Goal: Task Accomplishment & Management: Use online tool/utility

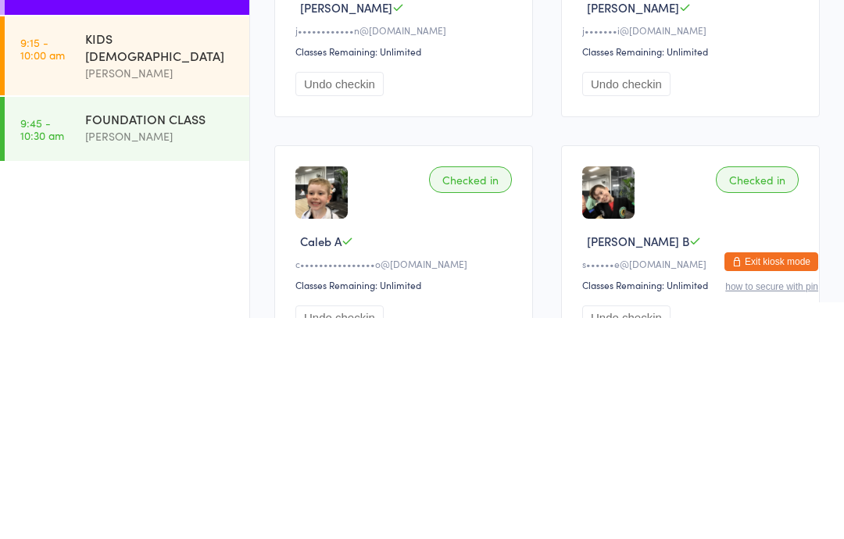
click at [149, 331] on div "FOUNDATION CLASS" at bounding box center [160, 339] width 151 height 17
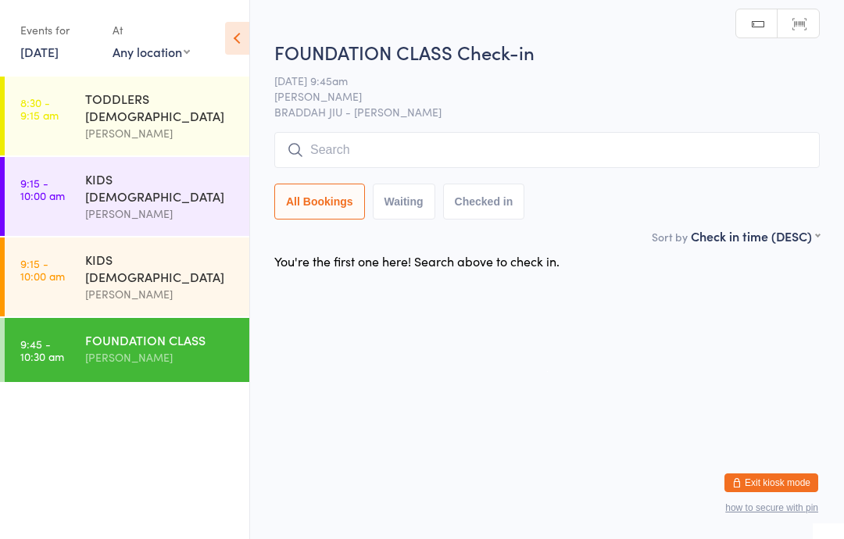
click at [476, 151] on input "search" at bounding box center [547, 150] width 546 height 36
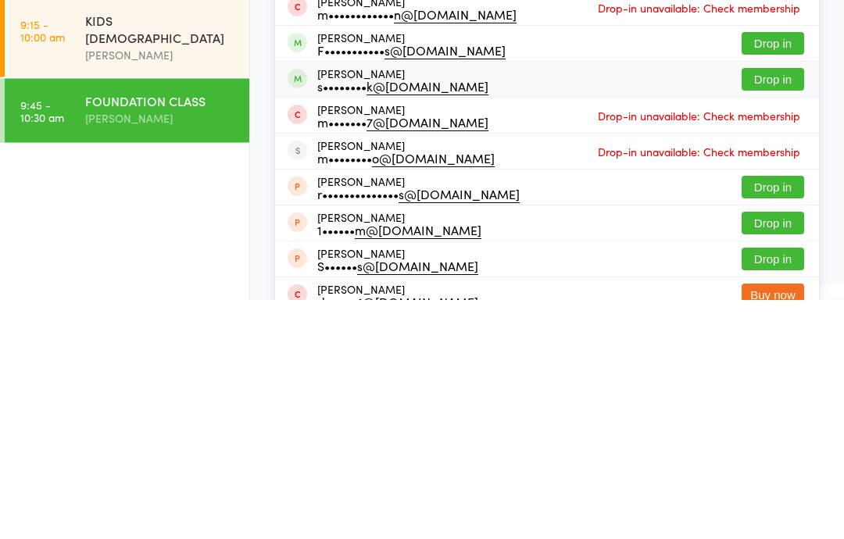
type input "[PERSON_NAME]"
click at [407, 320] on div "s•••••••• k@[DOMAIN_NAME]" at bounding box center [402, 326] width 171 height 13
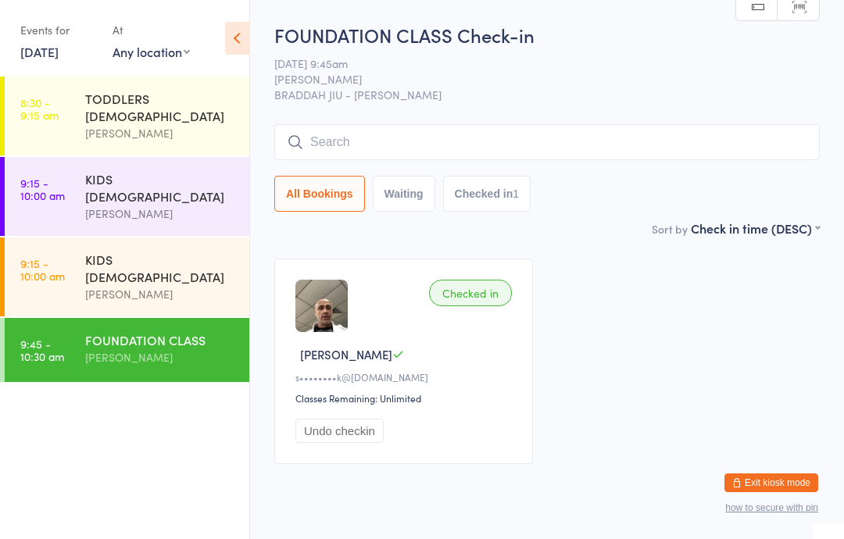
click at [115, 331] on div "FOUNDATION CLASS" at bounding box center [160, 339] width 151 height 17
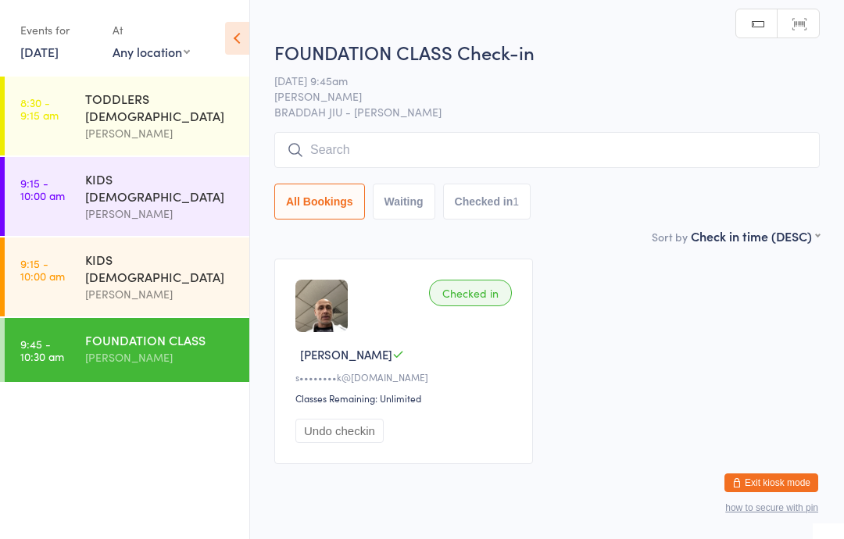
click at [368, 153] on input "search" at bounding box center [547, 150] width 546 height 36
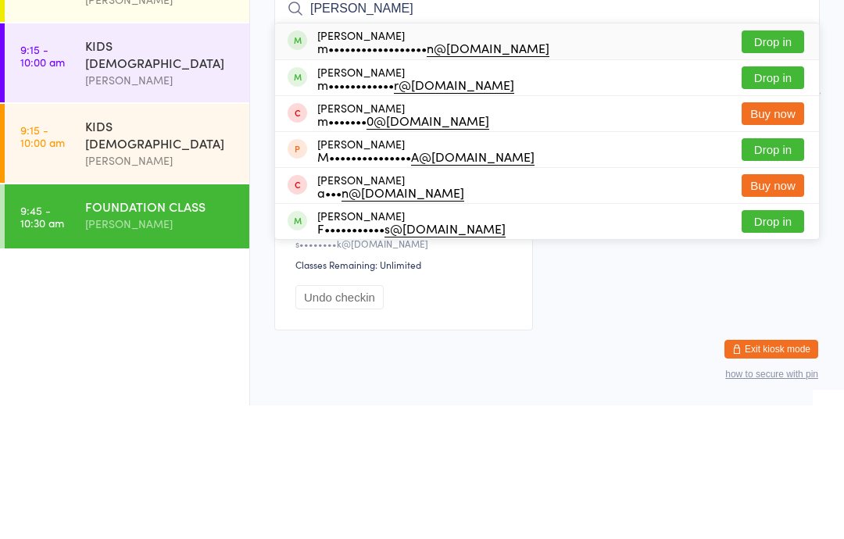
type input "[PERSON_NAME]"
click at [757, 164] on button "Drop in" at bounding box center [773, 175] width 63 height 23
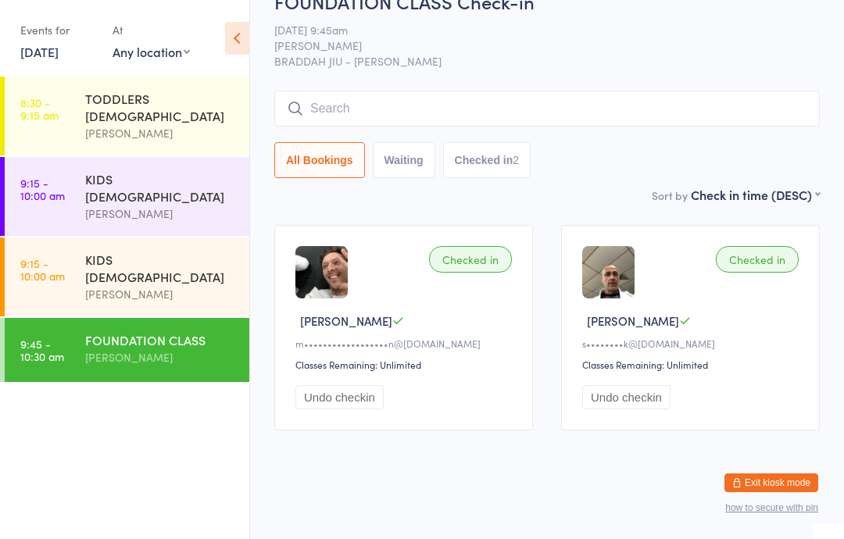
click at [326, 91] on input "search" at bounding box center [547, 109] width 546 height 36
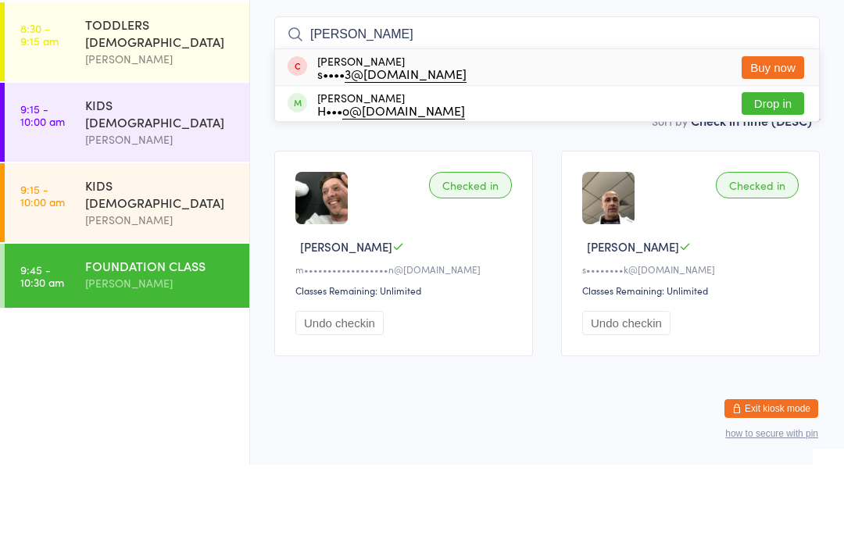
type input "[PERSON_NAME]"
click at [770, 166] on button "Drop in" at bounding box center [773, 177] width 63 height 23
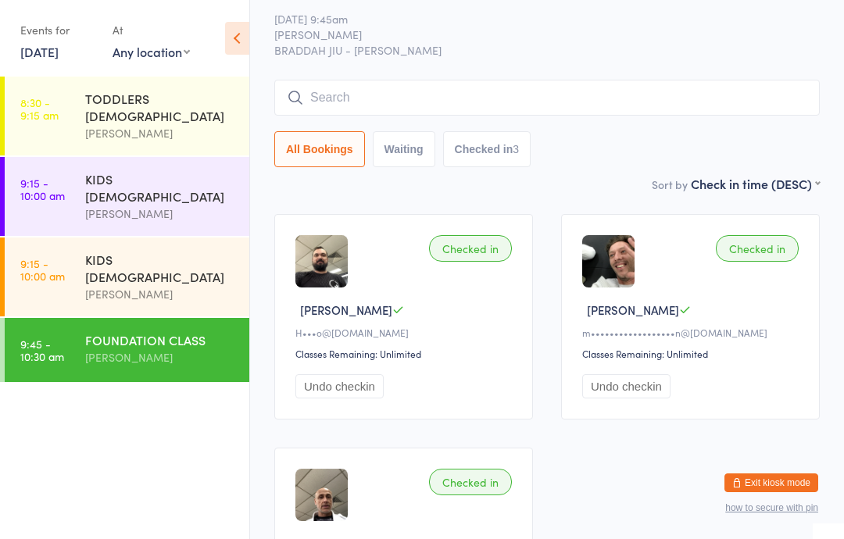
scroll to position [0, 0]
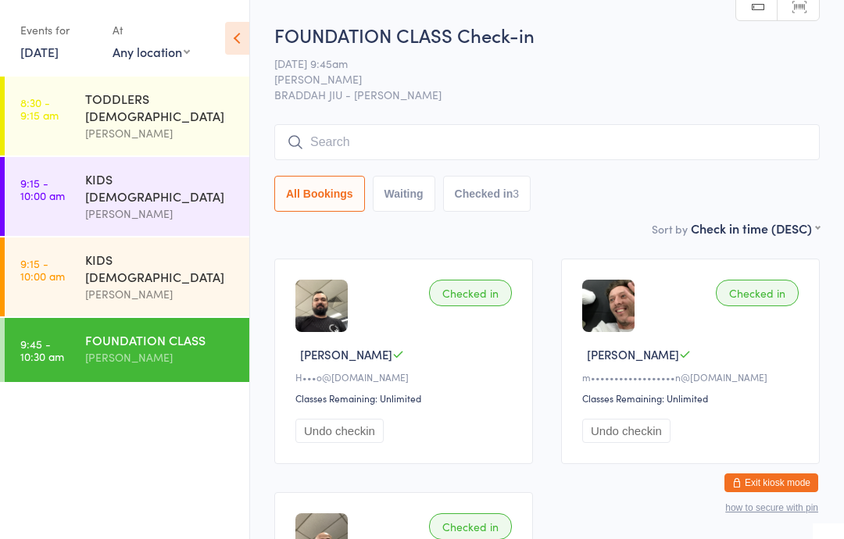
click at [74, 181] on link "9:15 - 10:00 am KIDS [DEMOGRAPHIC_DATA] [PERSON_NAME]" at bounding box center [127, 196] width 245 height 79
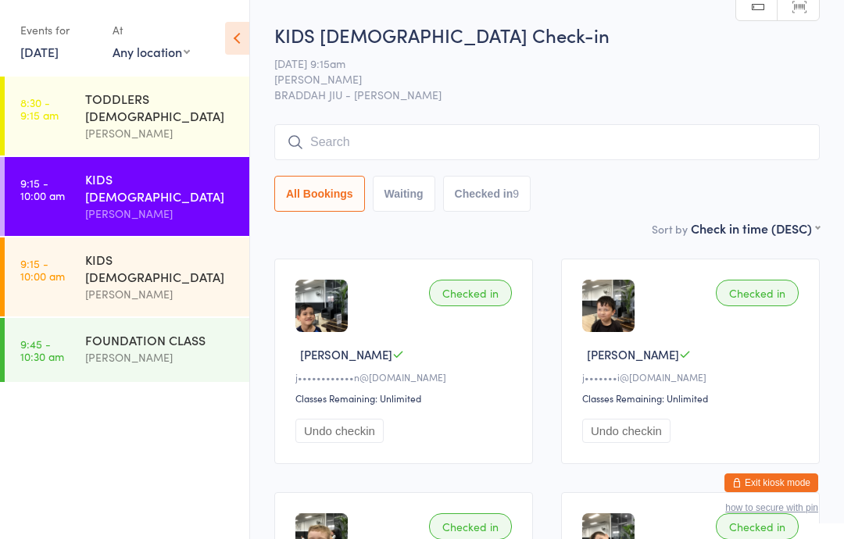
click at [670, 178] on div "All Bookings Waiting Checked in 9" at bounding box center [547, 194] width 546 height 36
click at [702, 160] on input "search" at bounding box center [547, 142] width 546 height 36
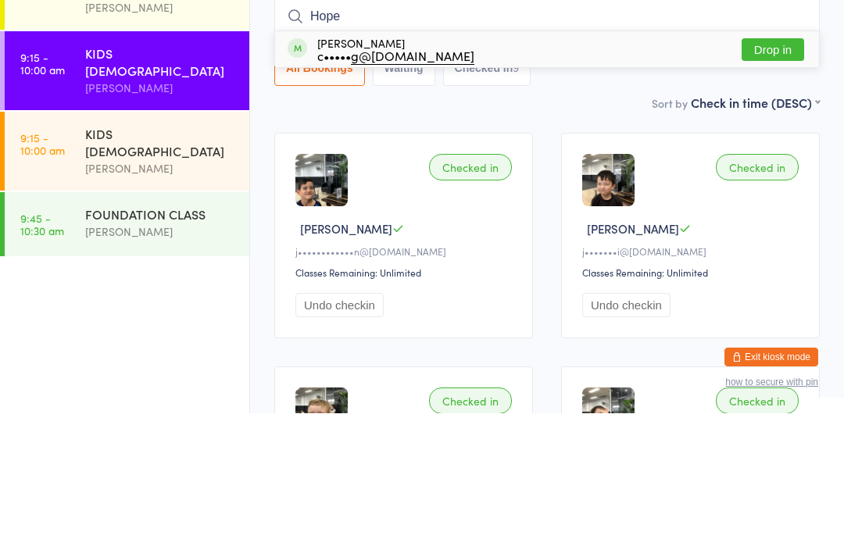
click at [754, 176] on div "All Bookings Waiting Checked in 9" at bounding box center [547, 194] width 546 height 36
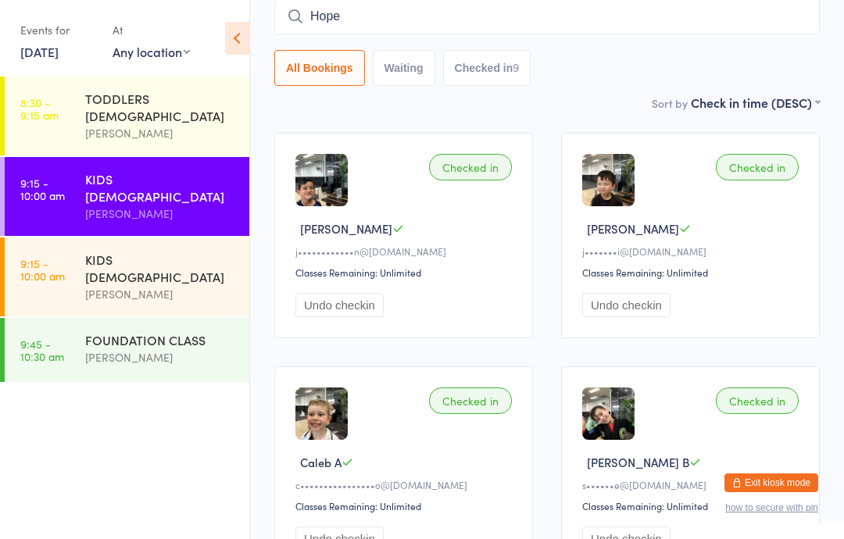
click at [636, 26] on input "Hope" at bounding box center [547, 16] width 546 height 36
type input "H"
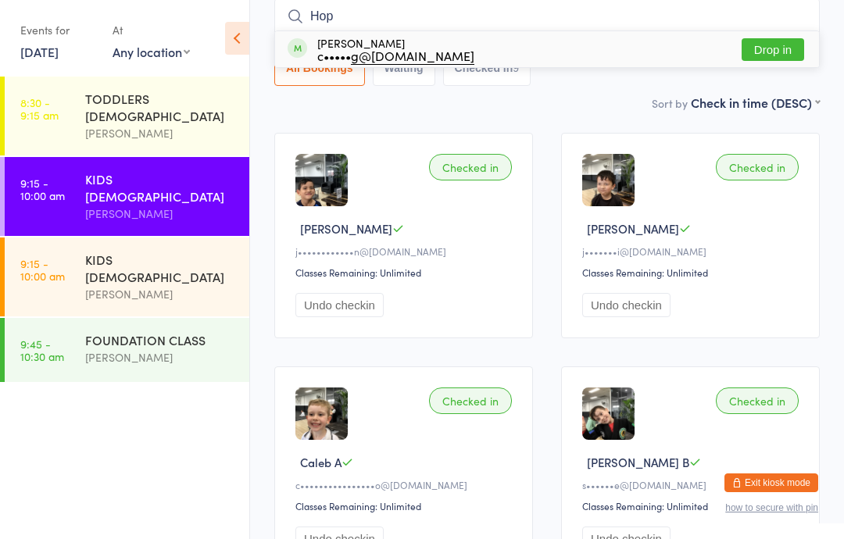
type input "Hop"
click at [788, 53] on button "Drop in" at bounding box center [773, 49] width 63 height 23
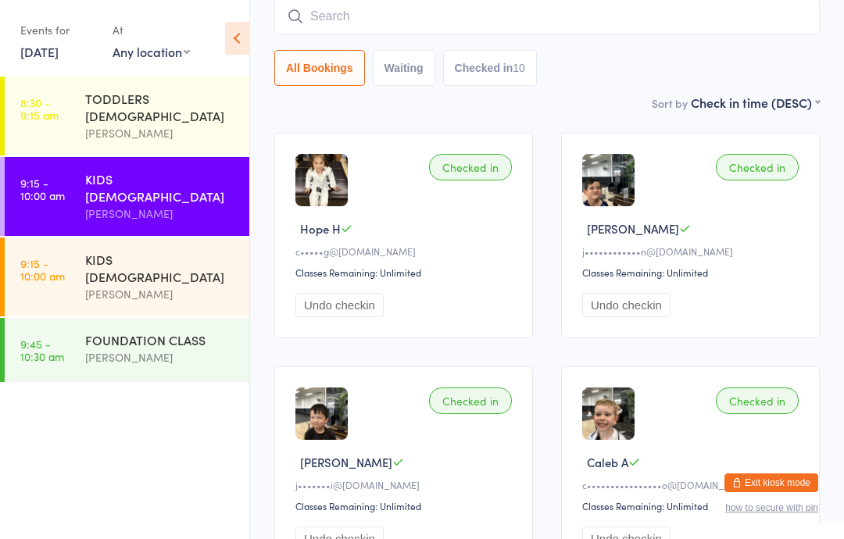
click at [539, 25] on input "search" at bounding box center [547, 16] width 546 height 36
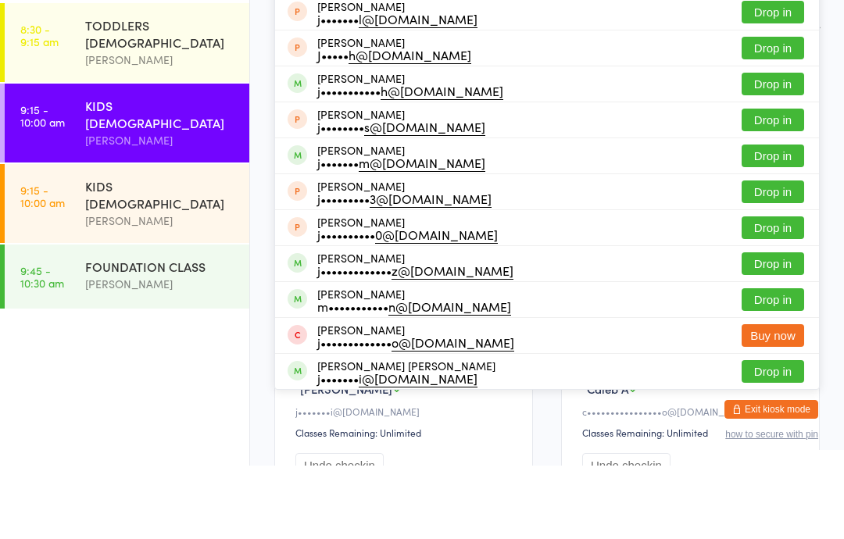
type input "[PERSON_NAME]"
click at [778, 218] on button "Drop in" at bounding box center [773, 229] width 63 height 23
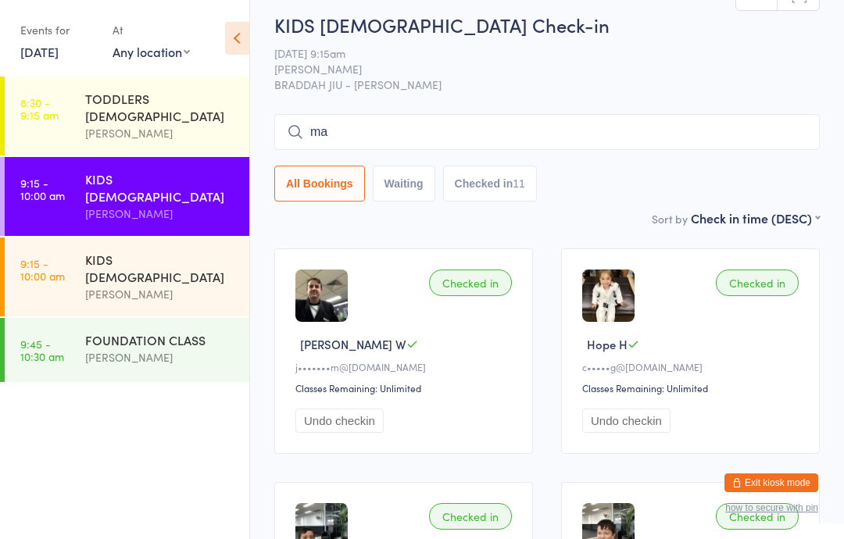
scroll to position [9, 0]
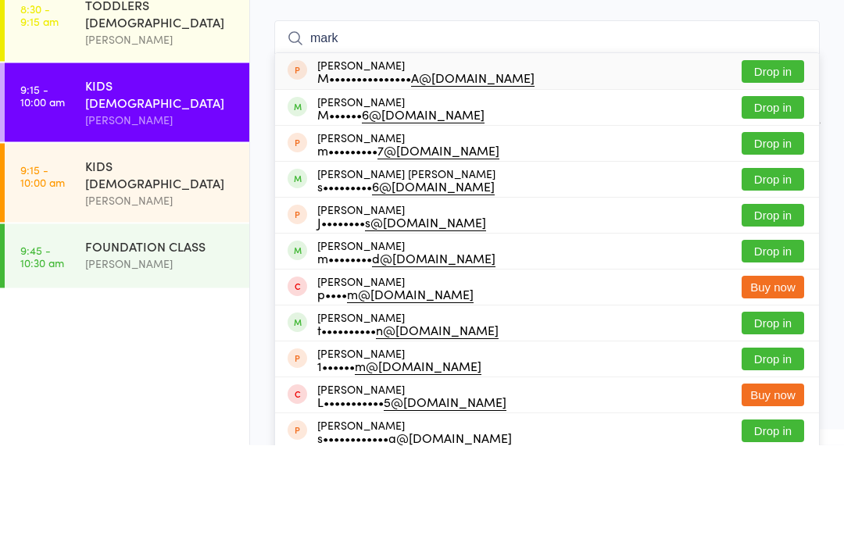
type input "mark"
click at [791, 263] on button "Drop in" at bounding box center [773, 274] width 63 height 23
